Goal: Book appointment/travel/reservation

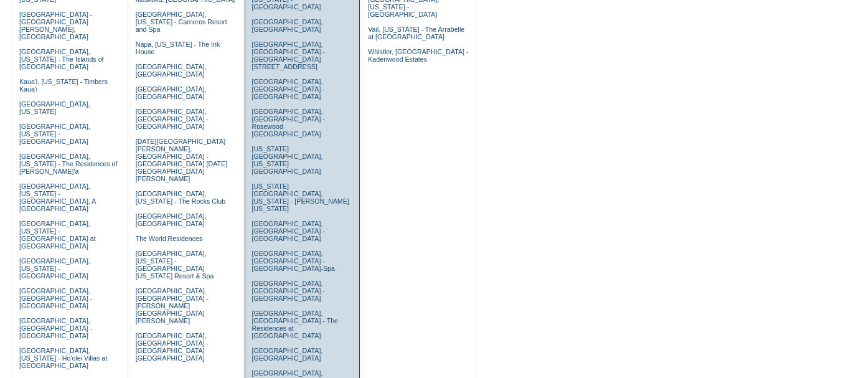
scroll to position [436, 0]
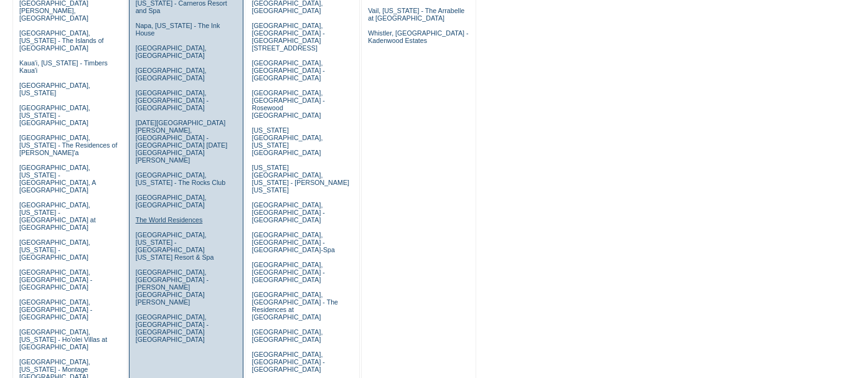
click at [193, 216] on link "The World Residences" at bounding box center [169, 219] width 67 height 7
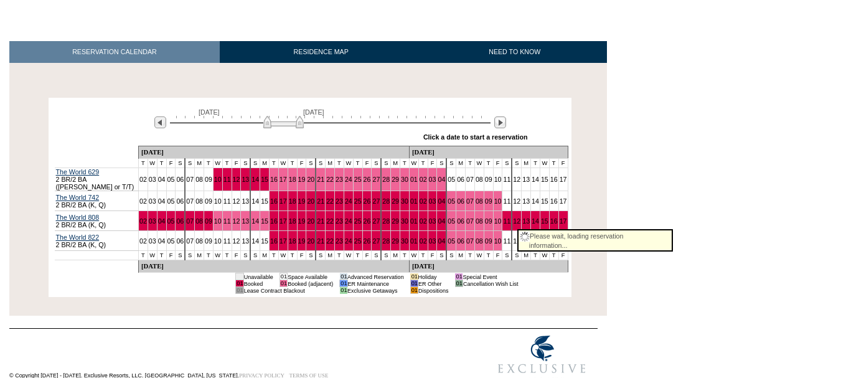
scroll to position [182, 0]
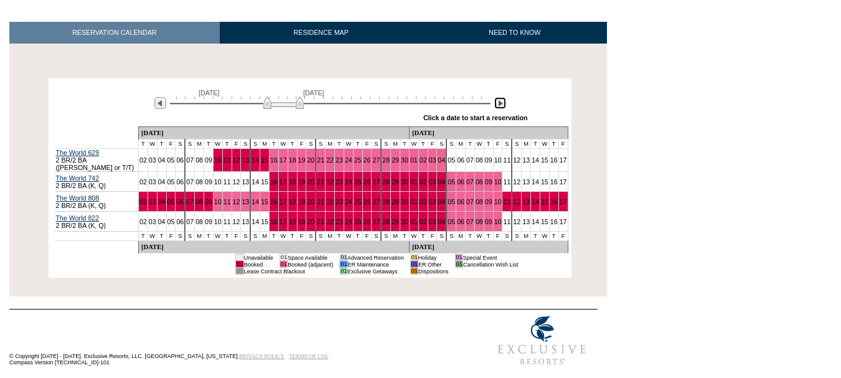
click at [502, 104] on img at bounding box center [500, 103] width 12 height 12
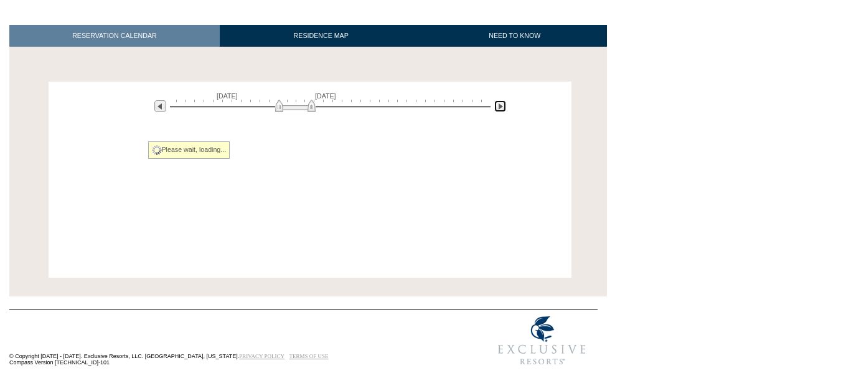
click at [502, 104] on img at bounding box center [500, 106] width 12 height 12
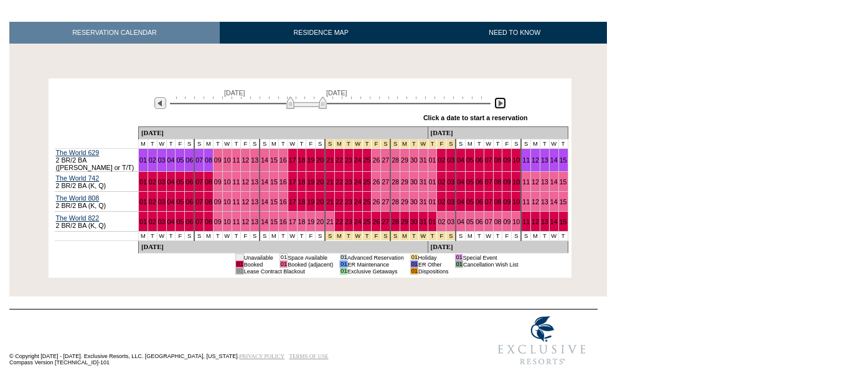
click at [502, 104] on img at bounding box center [500, 103] width 12 height 12
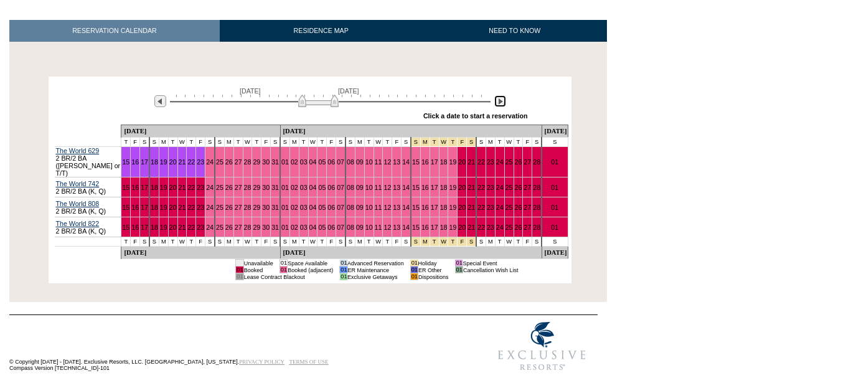
click at [502, 104] on img at bounding box center [500, 101] width 12 height 12
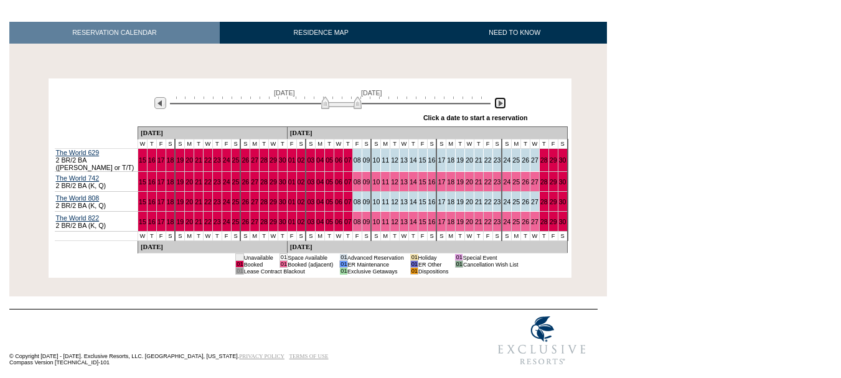
click at [502, 104] on img at bounding box center [500, 103] width 12 height 12
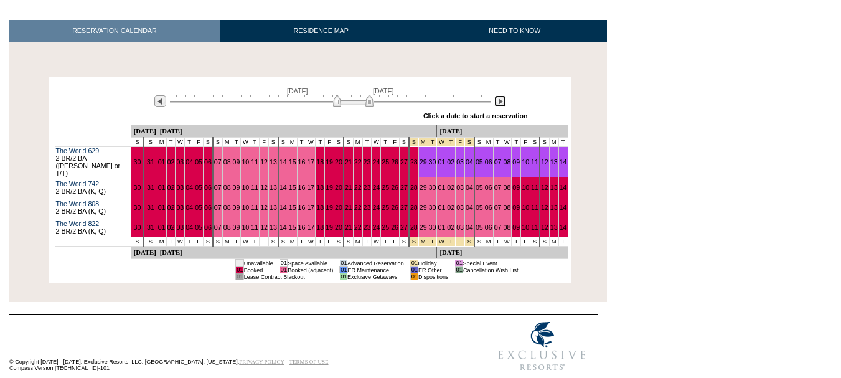
click at [502, 104] on img at bounding box center [500, 101] width 12 height 12
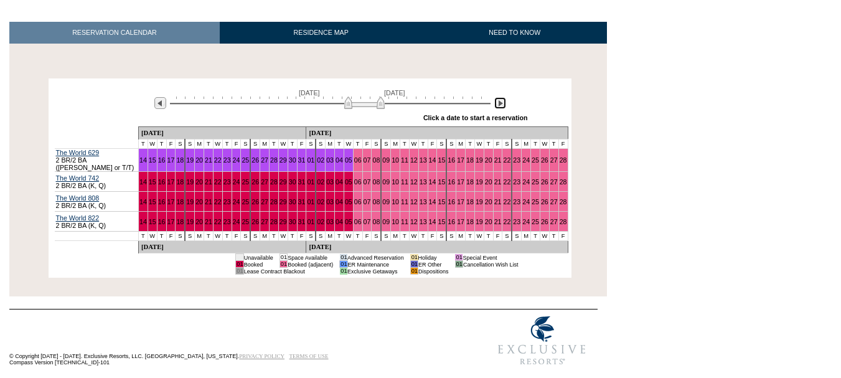
click at [502, 104] on img at bounding box center [500, 103] width 12 height 12
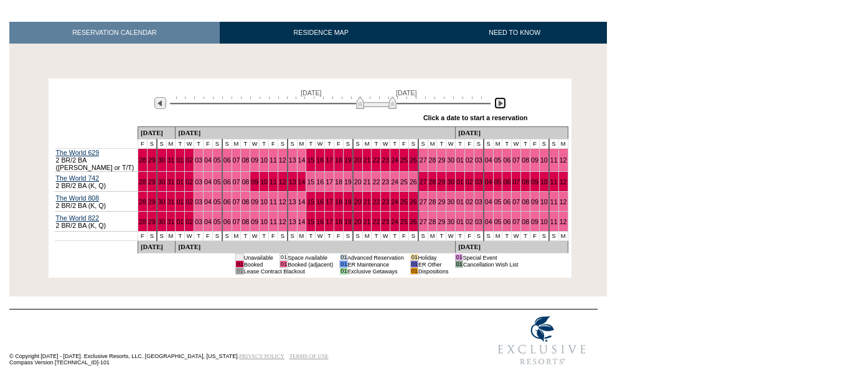
click at [502, 104] on img at bounding box center [500, 103] width 12 height 12
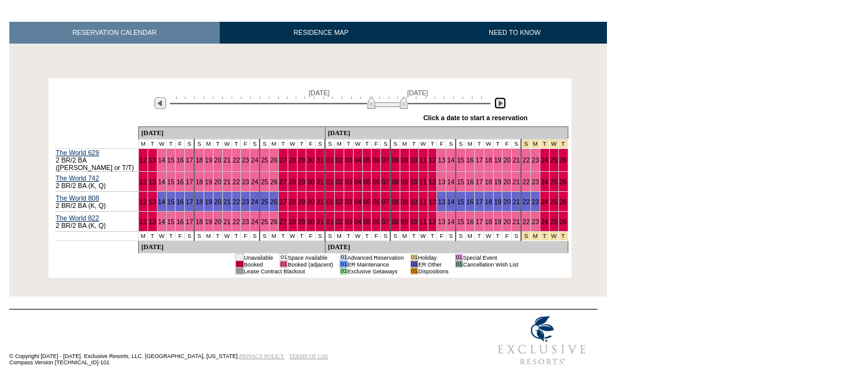
click at [502, 104] on img at bounding box center [500, 103] width 12 height 12
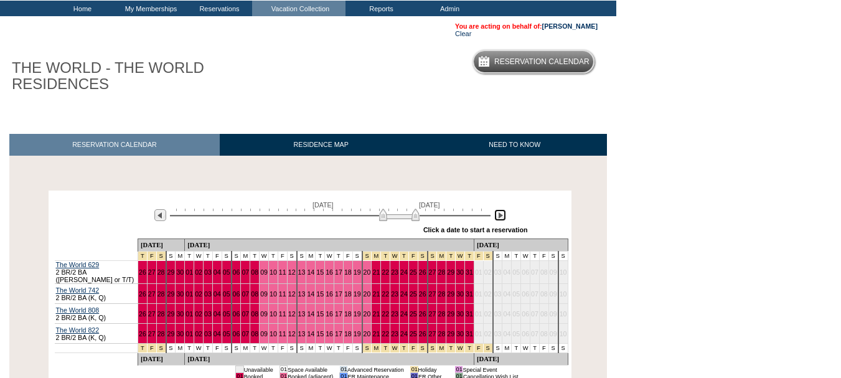
scroll to position [0, 0]
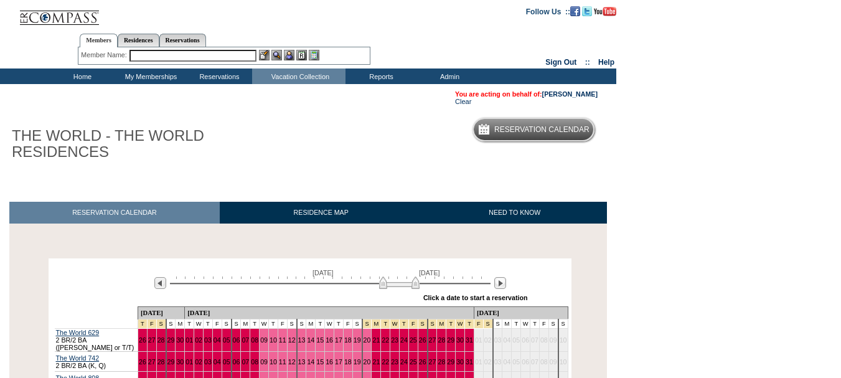
click at [80, 78] on td "Home" at bounding box center [81, 76] width 68 height 16
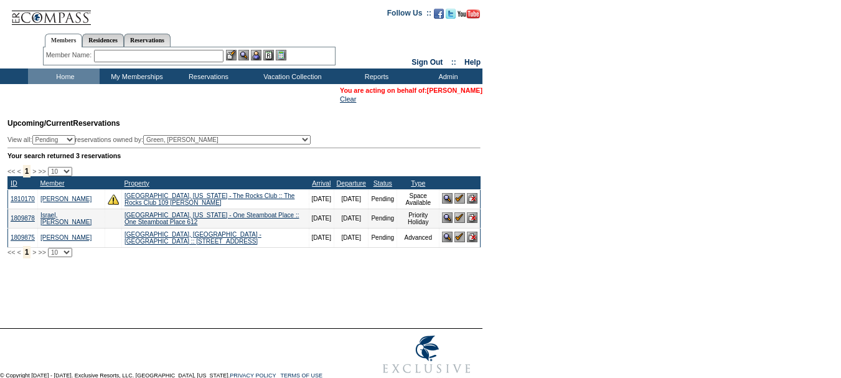
click at [445, 87] on link "[PERSON_NAME]" at bounding box center [454, 90] width 55 height 7
